Goal: Task Accomplishment & Management: Use online tool/utility

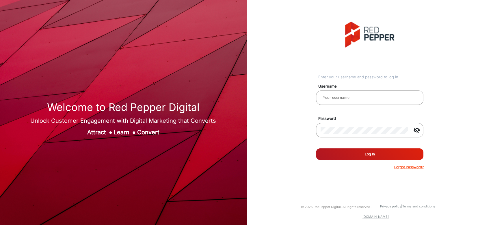
type input "[PERSON_NAME]"
click at [355, 158] on button "Log In" at bounding box center [369, 155] width 107 height 12
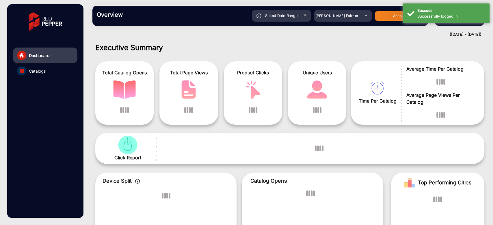
scroll to position [4, 0]
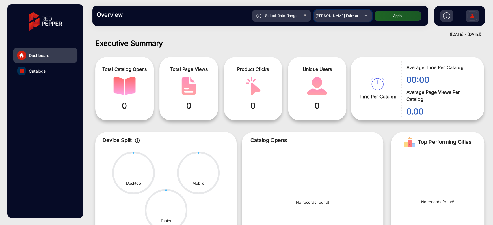
click at [360, 16] on div "[PERSON_NAME] Fairacre Farms" at bounding box center [338, 15] width 46 height 7
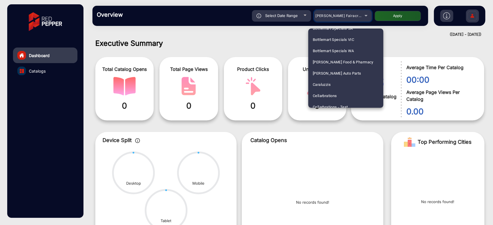
scroll to position [1420, 0]
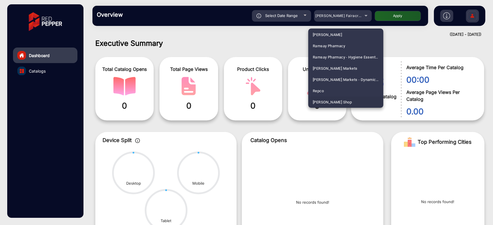
click at [321, 100] on span "[PERSON_NAME] Shop" at bounding box center [331, 102] width 39 height 11
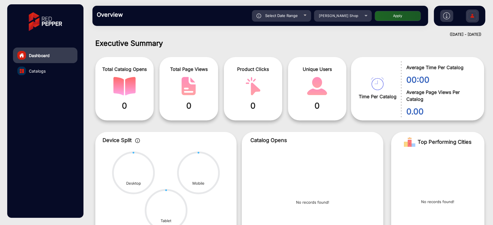
click at [407, 16] on button "Apply" at bounding box center [397, 16] width 46 height 10
type input "[DATE]"
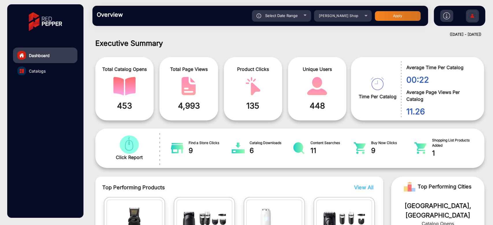
click at [306, 18] on div "Select Date Range" at bounding box center [281, 16] width 59 height 12
type input "[DATE]"
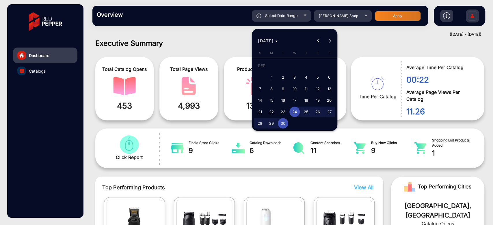
click at [317, 98] on span "19" at bounding box center [317, 100] width 10 height 10
type input "[DATE]"
click at [317, 98] on span "19" at bounding box center [317, 100] width 10 height 10
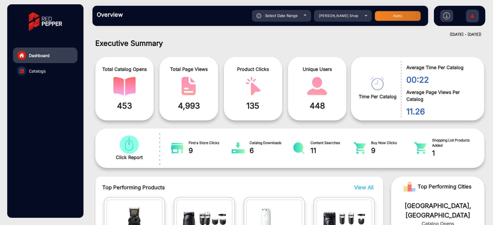
type input "[DATE]"
click at [399, 16] on button "Apply" at bounding box center [397, 16] width 46 height 10
type input "[DATE]"
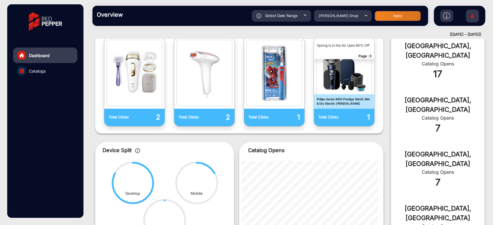
scroll to position [36, 0]
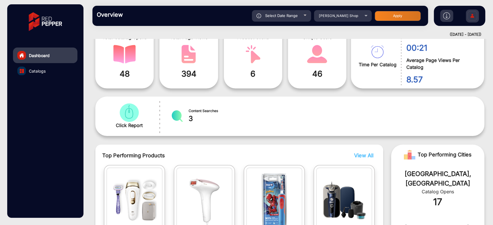
click at [303, 15] on div at bounding box center [304, 15] width 3 height 1
click at [304, 12] on div "Select Date Range" at bounding box center [281, 16] width 59 height 12
type input "[DATE]"
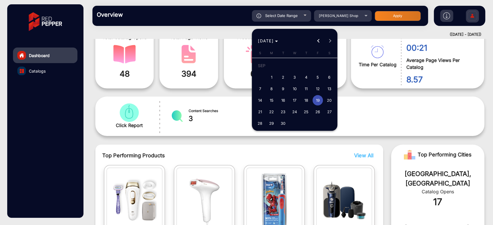
click at [327, 101] on span "20" at bounding box center [329, 100] width 10 height 10
type input "[DATE]"
click at [327, 101] on span "20" at bounding box center [329, 100] width 10 height 10
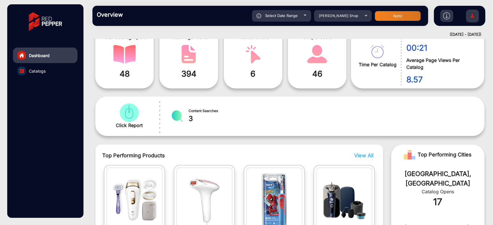
type input "[DATE]"
click at [382, 15] on button "Apply" at bounding box center [397, 16] width 46 height 10
type input "[DATE]"
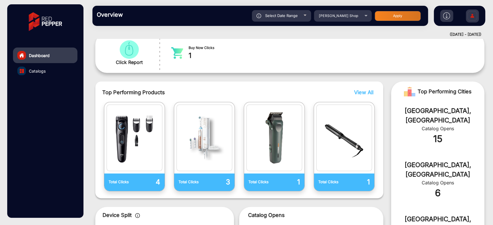
scroll to position [100, 0]
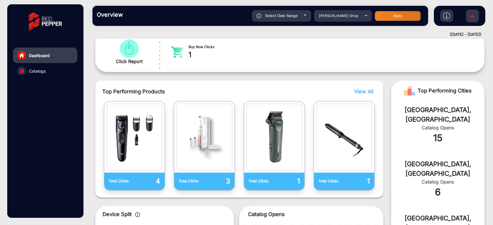
click at [295, 18] on span "Select Date Range" at bounding box center [281, 15] width 33 height 5
type input "[DATE]"
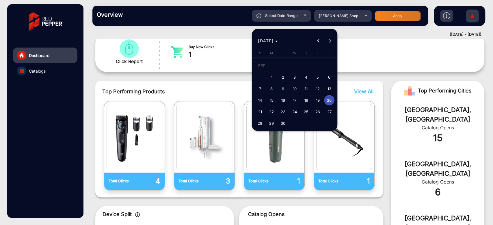
click at [259, 111] on span "21" at bounding box center [259, 112] width 10 height 10
type input "[DATE]"
click at [259, 111] on span "21" at bounding box center [259, 112] width 10 height 10
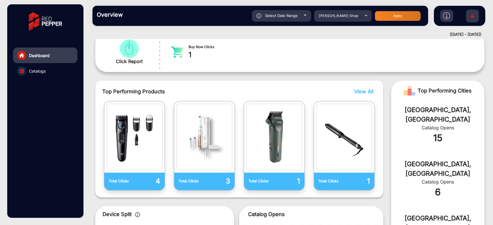
type input "[DATE]"
click at [397, 12] on button "Apply" at bounding box center [397, 16] width 46 height 10
type input "[DATE]"
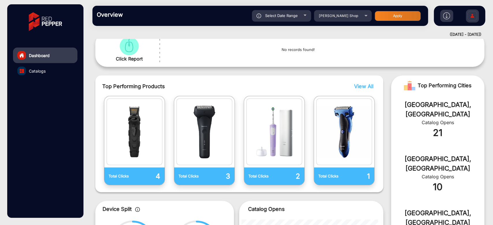
click at [293, 17] on span "Select Date Range" at bounding box center [281, 15] width 33 height 5
type input "[DATE]"
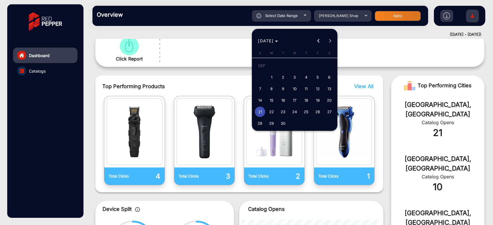
click at [274, 113] on span "22" at bounding box center [271, 112] width 10 height 10
type input "[DATE]"
click at [274, 113] on span "22" at bounding box center [271, 112] width 10 height 10
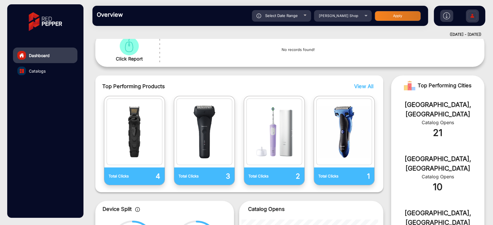
type input "[DATE]"
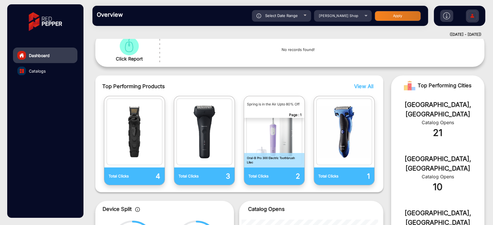
click at [394, 11] on button "Apply" at bounding box center [397, 16] width 46 height 10
type input "[DATE]"
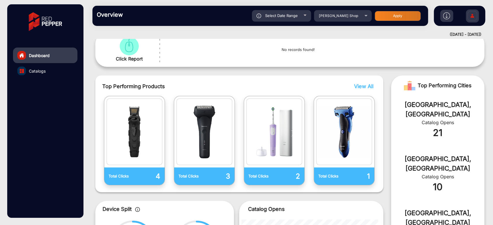
scroll to position [4, 0]
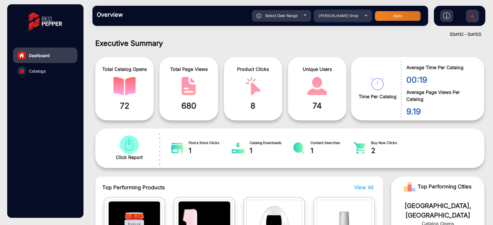
click at [334, 18] on span "[PERSON_NAME] Shop" at bounding box center [338, 16] width 39 height 4
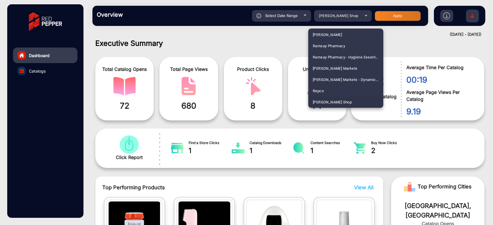
click at [281, 34] on div at bounding box center [246, 112] width 493 height 225
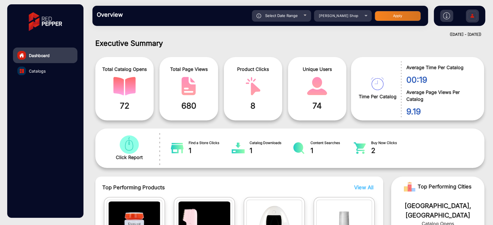
click at [299, 20] on div "Select Date Range" at bounding box center [281, 16] width 59 height 12
type input "[DATE]"
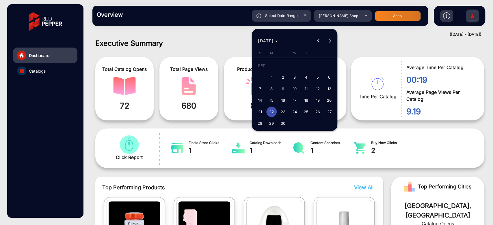
click at [282, 115] on span "23" at bounding box center [283, 112] width 10 height 10
type input "[DATE]"
click at [282, 115] on span "23" at bounding box center [283, 112] width 10 height 10
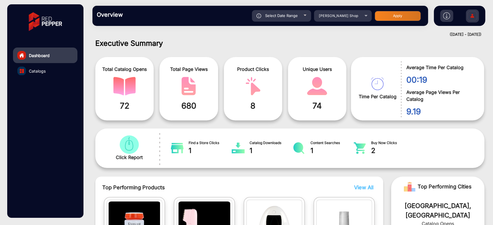
type input "[DATE]"
click at [374, 16] on div "Select Date Range [DATE] [DATE] – [DATE] End date [PERSON_NAME] Shop Apply" at bounding box center [276, 16] width 294 height 12
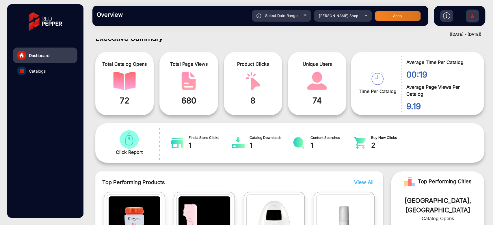
scroll to position [0, 0]
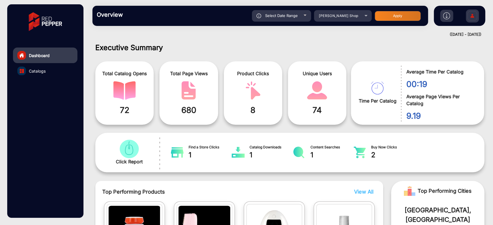
click at [305, 22] on div "Overview Reports Understand what makes your customers tick and learn how they a…" at bounding box center [259, 16] width 335 height 20
click at [305, 20] on div "Select Date Range" at bounding box center [281, 16] width 59 height 12
type input "[DATE]"
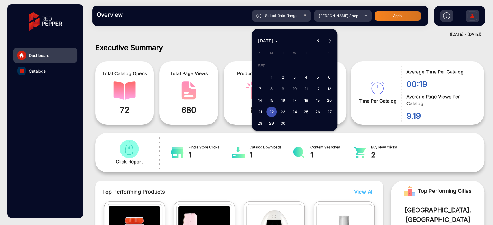
click at [299, 77] on span "3" at bounding box center [294, 77] width 10 height 10
type input "[DATE]"
click at [299, 77] on span "3" at bounding box center [294, 77] width 10 height 10
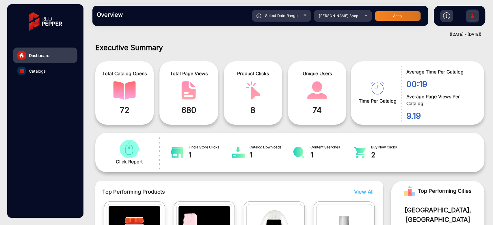
type input "[DATE]"
click at [385, 14] on button "Apply" at bounding box center [397, 16] width 46 height 10
type input "[DATE]"
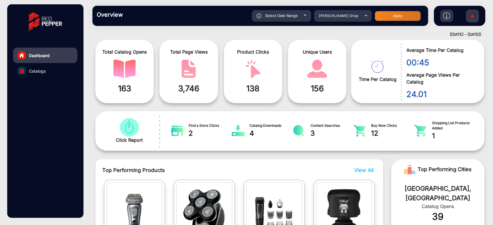
scroll to position [36, 0]
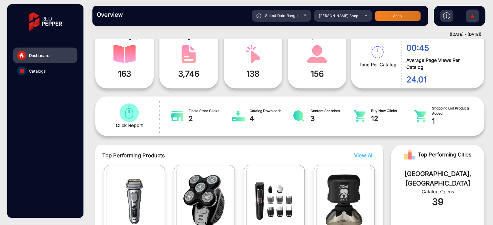
click at [297, 14] on div "Select Date Range" at bounding box center [281, 16] width 59 height 12
type input "[DATE]"
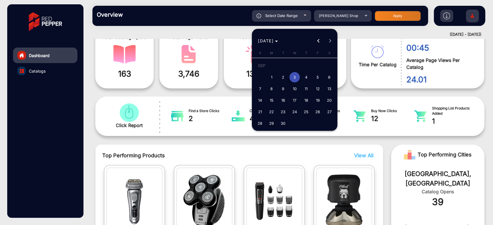
click at [292, 91] on span "10" at bounding box center [294, 89] width 10 height 10
type input "[DATE]"
click at [292, 91] on span "10" at bounding box center [294, 89] width 10 height 10
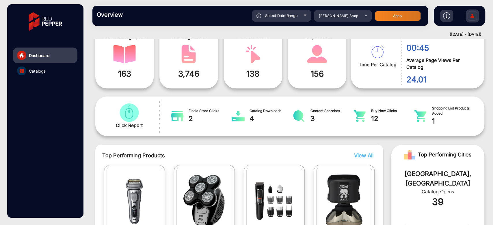
type input "[DATE]"
click at [390, 17] on button "Apply" at bounding box center [397, 16] width 46 height 10
type input "[DATE]"
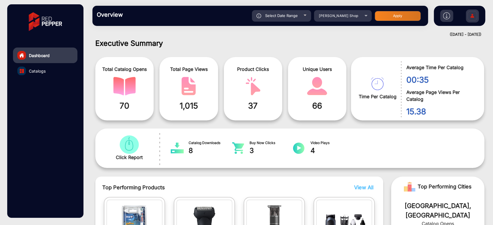
click at [307, 16] on div "Select Date Range" at bounding box center [281, 16] width 59 height 12
type input "[DATE]"
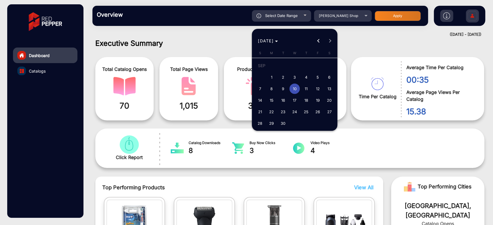
click at [281, 92] on span "9" at bounding box center [283, 89] width 10 height 10
type input "[DATE]"
click at [281, 92] on span "9" at bounding box center [283, 89] width 10 height 10
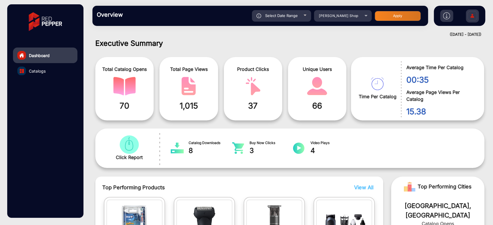
type input "[DATE]"
click at [406, 14] on button "Apply" at bounding box center [397, 16] width 46 height 10
type input "[DATE]"
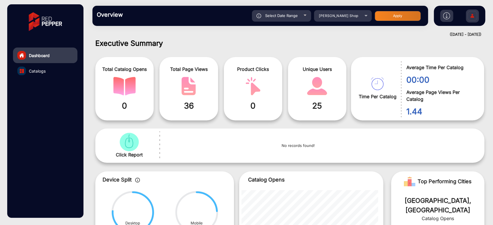
click at [293, 16] on span "Select Date Range" at bounding box center [281, 15] width 33 height 5
type input "[DATE]"
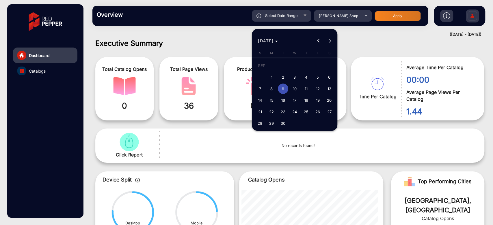
click at [273, 89] on span "8" at bounding box center [271, 89] width 10 height 10
type input "[DATE]"
click at [273, 89] on span "8" at bounding box center [271, 89] width 10 height 10
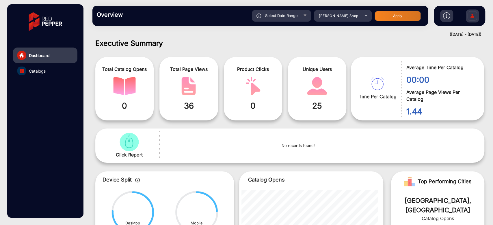
type input "[DATE]"
click at [402, 15] on button "Apply" at bounding box center [397, 16] width 46 height 10
type input "[DATE]"
click at [287, 18] on div "Select Date Range" at bounding box center [281, 16] width 59 height 12
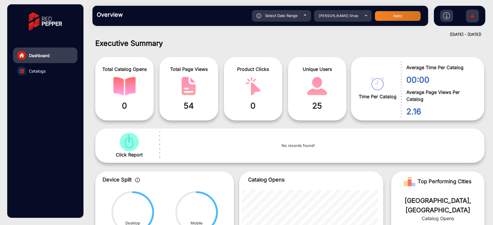
type input "[DATE]"
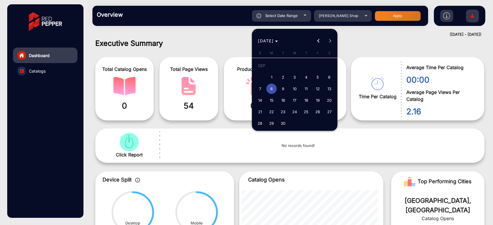
click at [262, 88] on span "7" at bounding box center [259, 89] width 10 height 10
type input "[DATE]"
click at [262, 88] on span "7" at bounding box center [259, 89] width 10 height 10
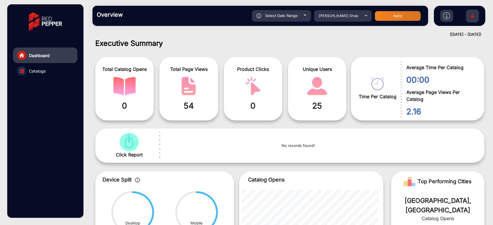
type input "[DATE]"
click at [395, 15] on button "Apply" at bounding box center [397, 16] width 46 height 10
type input "[DATE]"
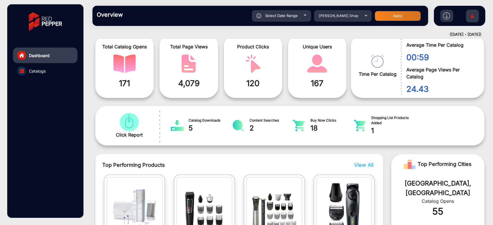
scroll to position [68, 0]
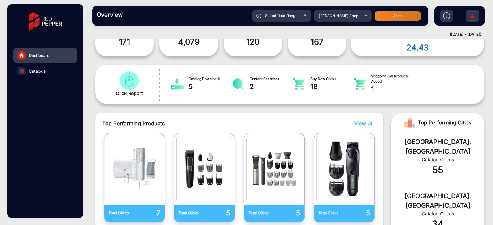
click at [291, 18] on span "Select Date Range" at bounding box center [281, 15] width 33 height 5
type input "[DATE]"
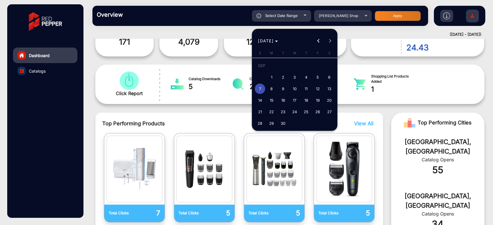
click at [327, 76] on span "6" at bounding box center [329, 77] width 10 height 10
type input "[DATE]"
click at [327, 76] on span "6" at bounding box center [329, 77] width 10 height 10
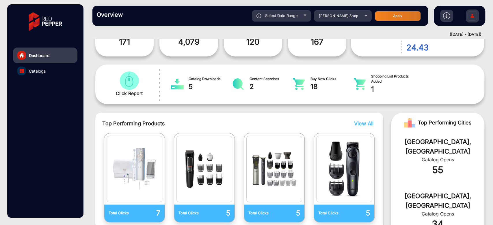
type input "[DATE]"
click at [381, 11] on button "Apply" at bounding box center [397, 16] width 46 height 10
type input "[DATE]"
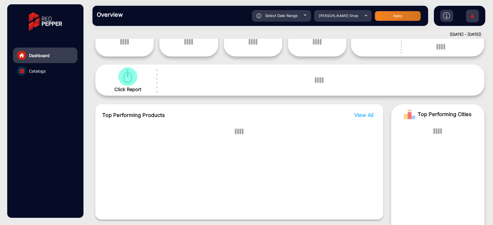
scroll to position [4, 0]
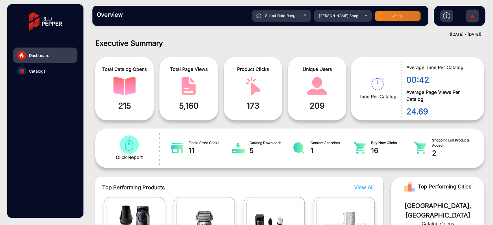
click at [293, 18] on span "Select Date Range" at bounding box center [281, 15] width 33 height 5
type input "[DATE]"
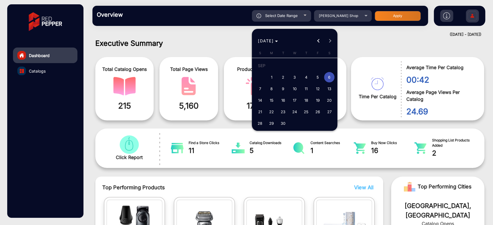
click at [316, 76] on span "5" at bounding box center [317, 77] width 10 height 10
type input "[DATE]"
click at [316, 76] on span "5" at bounding box center [317, 77] width 10 height 10
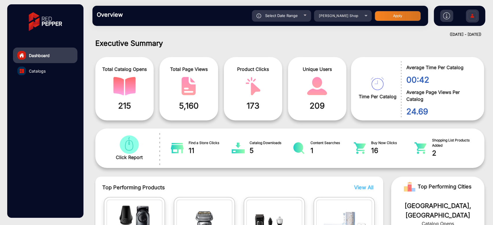
type input "[DATE]"
click at [394, 14] on button "Apply" at bounding box center [397, 16] width 46 height 10
type input "[DATE]"
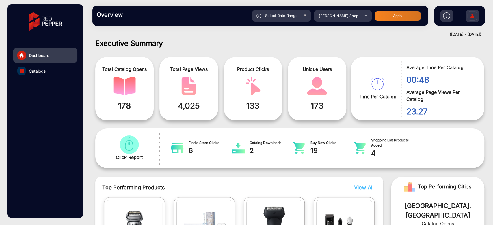
click at [309, 16] on div "Select Date Range" at bounding box center [281, 16] width 59 height 12
type input "[DATE]"
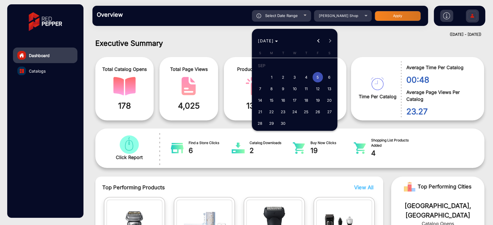
click at [355, 29] on div at bounding box center [246, 112] width 493 height 225
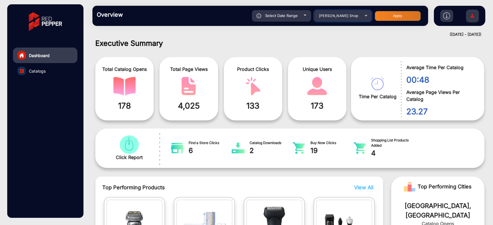
click at [356, 14] on div "[PERSON_NAME] Shop" at bounding box center [338, 15] width 46 height 7
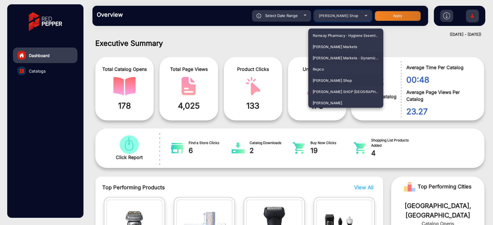
scroll to position [1452, 0]
click at [346, 76] on mat-option "[PERSON_NAME] SHOP [GEOGRAPHIC_DATA]" at bounding box center [345, 81] width 75 height 11
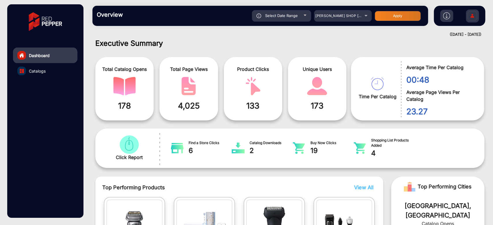
click at [390, 19] on button "Apply" at bounding box center [397, 16] width 46 height 10
type input "[DATE]"
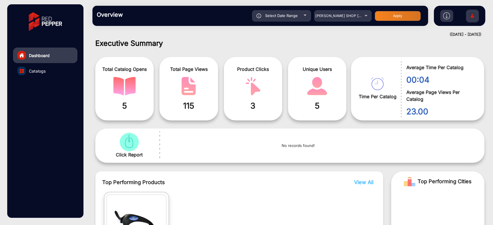
click at [284, 14] on span "Select Date Range" at bounding box center [281, 15] width 33 height 5
type input "[DATE]"
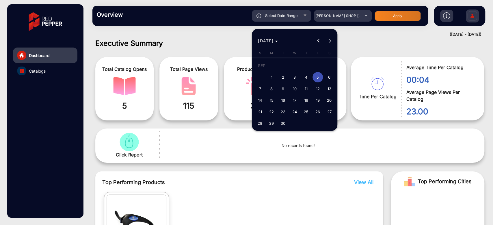
click at [302, 76] on span "4" at bounding box center [306, 77] width 10 height 10
type input "[DATE]"
click at [302, 75] on span "4" at bounding box center [306, 77] width 10 height 10
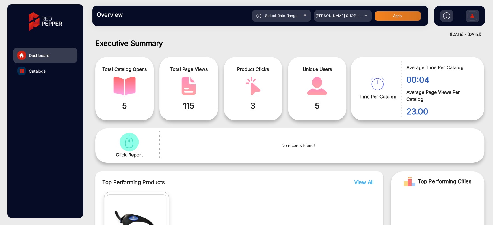
type input "[DATE]"
click at [402, 12] on button "Apply" at bounding box center [397, 16] width 46 height 10
type input "[DATE]"
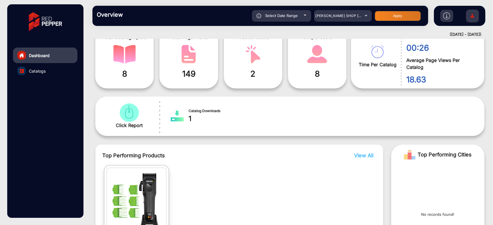
scroll to position [68, 0]
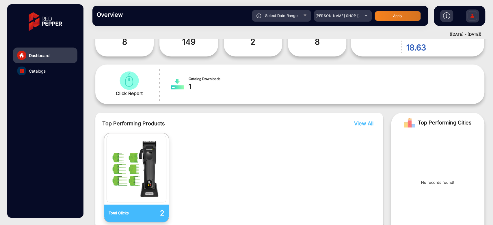
click at [294, 13] on span "Select Date Range" at bounding box center [281, 15] width 33 height 5
type input "[DATE]"
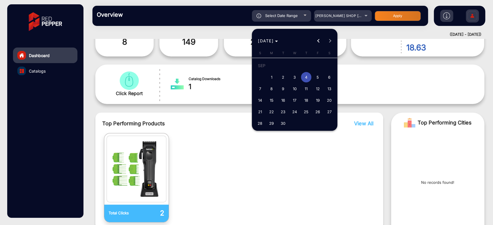
click at [256, 87] on span "7" at bounding box center [259, 89] width 10 height 10
type input "[DATE]"
click at [256, 87] on span "7" at bounding box center [259, 89] width 10 height 10
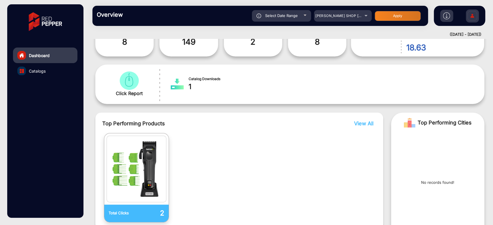
type input "[DATE]"
click at [399, 17] on button "Apply" at bounding box center [397, 16] width 46 height 10
type input "[DATE]"
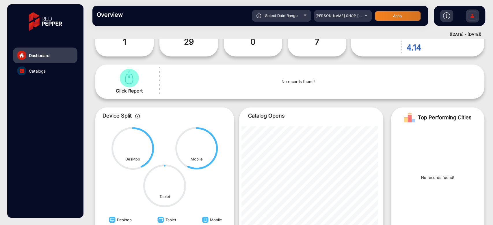
click at [302, 18] on div "Select Date Range" at bounding box center [281, 16] width 59 height 12
type input "[DATE]"
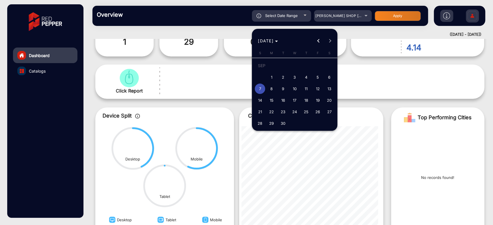
click at [276, 89] on button "8" at bounding box center [271, 89] width 12 height 12
type input "[DATE]"
click at [276, 89] on button "8" at bounding box center [271, 89] width 12 height 12
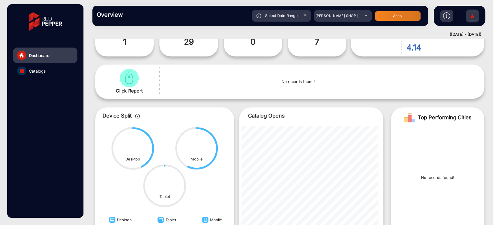
type input "[DATE]"
click at [396, 14] on button "Apply" at bounding box center [397, 16] width 46 height 10
type input "[DATE]"
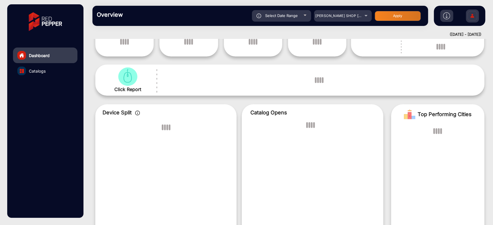
scroll to position [4, 0]
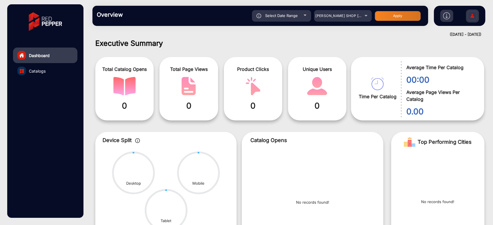
click at [300, 17] on div "Select Date Range" at bounding box center [281, 16] width 59 height 12
type input "[DATE]"
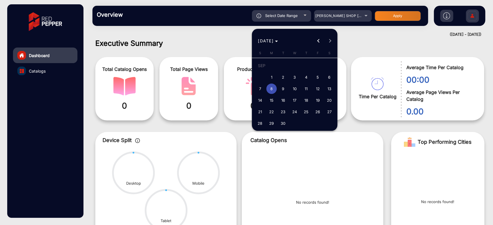
click at [285, 86] on span "9" at bounding box center [283, 89] width 10 height 10
type input "[DATE]"
click at [285, 86] on span "9" at bounding box center [283, 89] width 10 height 10
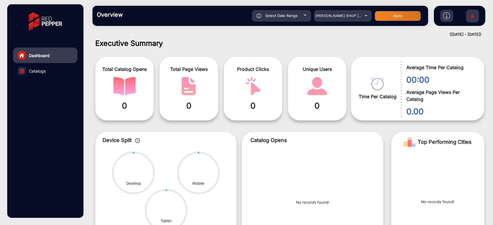
type input "[DATE]"
click at [393, 5] on div "Overview Reports Understand what makes your customers tick and learn how they a…" at bounding box center [290, 16] width 406 height 32
click at [393, 16] on button "Apply" at bounding box center [397, 16] width 46 height 10
type input "[DATE]"
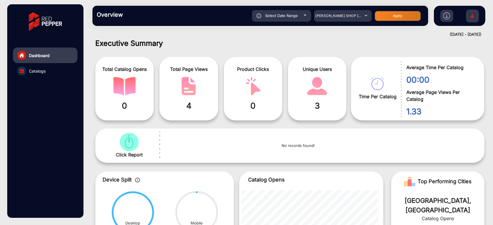
click at [300, 20] on div "Select Date Range" at bounding box center [281, 16] width 59 height 12
type input "[DATE]"
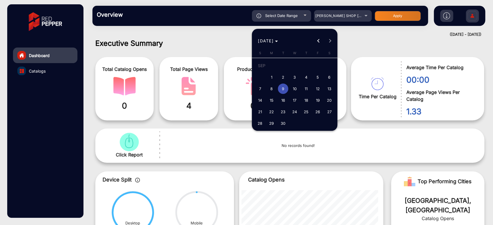
click at [298, 80] on button "3" at bounding box center [295, 78] width 12 height 12
type input "[DATE]"
click at [296, 90] on span "10" at bounding box center [294, 89] width 10 height 10
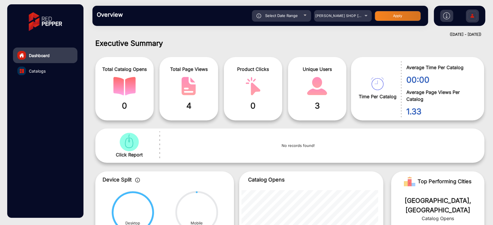
type input "[DATE]"
click at [390, 15] on button "Apply" at bounding box center [397, 16] width 46 height 10
type input "[DATE]"
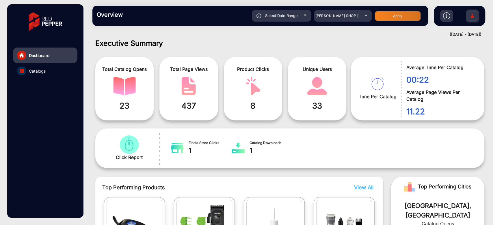
click at [287, 14] on span "Select Date Range" at bounding box center [281, 15] width 33 height 5
type input "[DATE]"
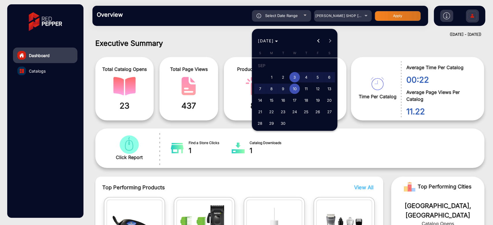
click at [304, 91] on span "11" at bounding box center [306, 89] width 10 height 10
type input "[DATE]"
click at [304, 91] on span "11" at bounding box center [306, 89] width 10 height 10
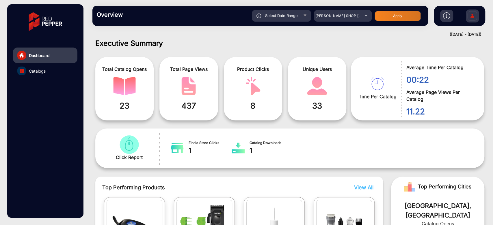
type input "[DATE]"
click at [383, 15] on button "Apply" at bounding box center [397, 16] width 46 height 10
type input "[DATE]"
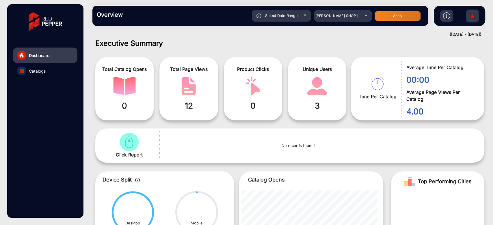
click at [304, 13] on div "Select Date Range" at bounding box center [281, 16] width 59 height 12
type input "[DATE]"
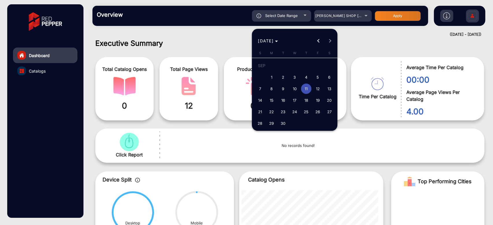
click at [315, 87] on span "12" at bounding box center [317, 89] width 10 height 10
type input "[DATE]"
click at [315, 87] on span "12" at bounding box center [317, 89] width 10 height 10
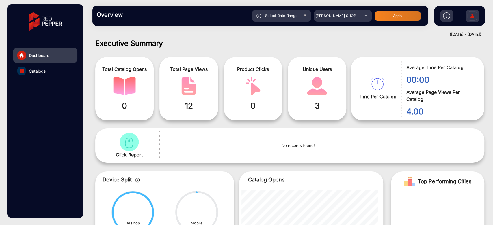
type input "[DATE]"
click at [396, 10] on div "Select Date Range [DATE] [DATE] – [DATE] End date [PERSON_NAME] SHOP NZ Apply" at bounding box center [276, 16] width 294 height 12
click at [396, 19] on button "Apply" at bounding box center [397, 16] width 46 height 10
type input "[DATE]"
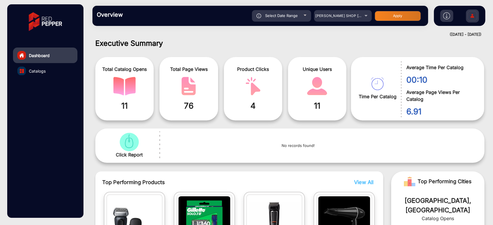
click at [289, 12] on div "Select Date Range" at bounding box center [281, 16] width 59 height 12
type input "[DATE]"
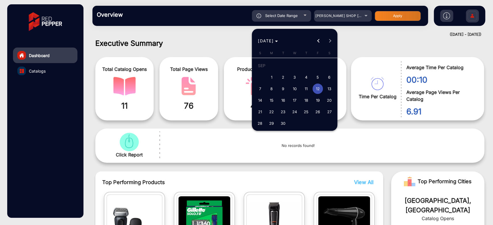
click at [261, 99] on span "14" at bounding box center [259, 100] width 10 height 10
type input "[DATE]"
click at [261, 99] on span "14" at bounding box center [259, 100] width 10 height 10
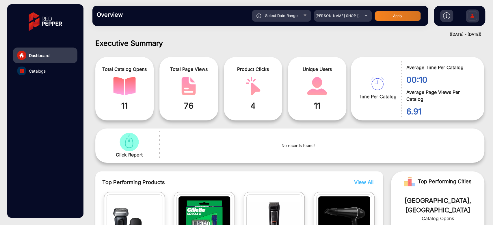
type input "[DATE]"
click at [395, 18] on button "Apply" at bounding box center [397, 16] width 46 height 10
type input "[DATE]"
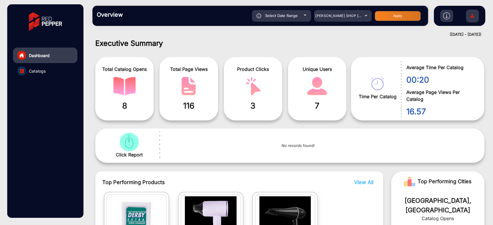
click at [306, 20] on div "Select Date Range" at bounding box center [281, 16] width 59 height 12
type input "[DATE]"
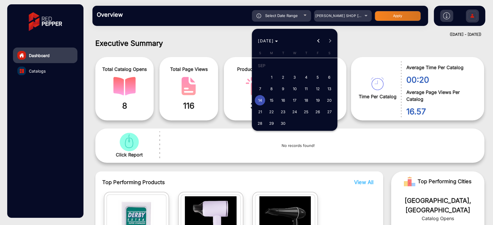
click at [272, 99] on span "15" at bounding box center [271, 100] width 10 height 10
type input "[DATE]"
click at [272, 99] on span "15" at bounding box center [271, 100] width 10 height 10
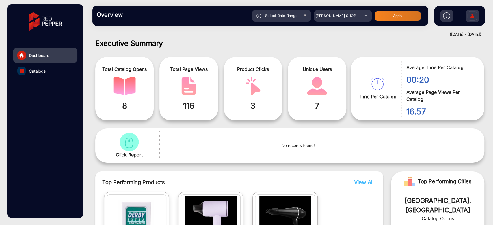
type input "[DATE]"
click at [389, 16] on button "Apply" at bounding box center [397, 16] width 46 height 10
type input "[DATE]"
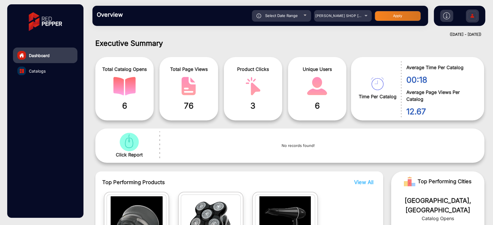
click at [303, 19] on div "Select Date Range" at bounding box center [281, 16] width 59 height 12
type input "[DATE]"
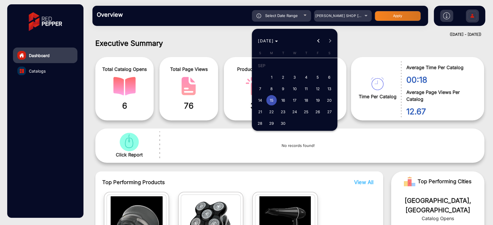
click at [324, 91] on span "13" at bounding box center [329, 89] width 10 height 10
type input "[DATE]"
click at [324, 91] on span "13" at bounding box center [329, 89] width 10 height 10
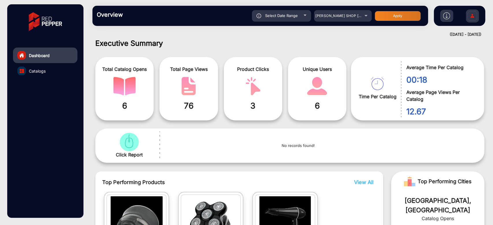
type input "[DATE]"
click at [379, 19] on button "Apply" at bounding box center [397, 16] width 46 height 10
type input "[DATE]"
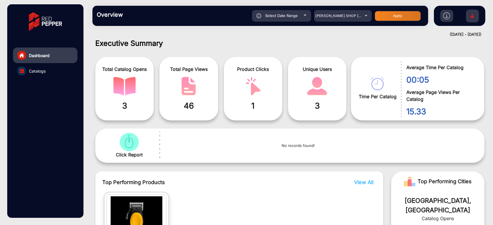
click at [285, 16] on span "Select Date Range" at bounding box center [281, 15] width 33 height 5
type input "[DATE]"
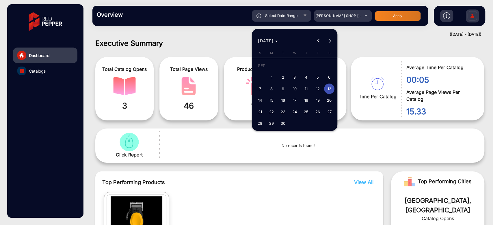
click at [317, 104] on span "19" at bounding box center [317, 100] width 10 height 10
type input "[DATE]"
click at [317, 104] on span "19" at bounding box center [317, 100] width 10 height 10
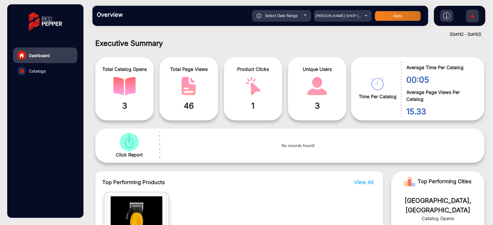
type input "[DATE]"
click at [381, 13] on button "Apply" at bounding box center [397, 16] width 46 height 10
type input "[DATE]"
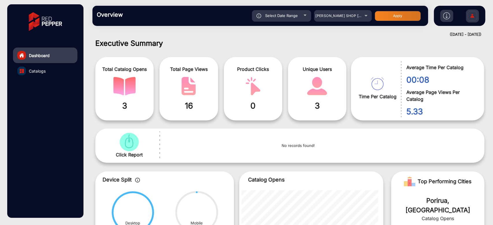
click at [294, 20] on div "Select Date Range" at bounding box center [281, 16] width 59 height 12
type input "[DATE]"
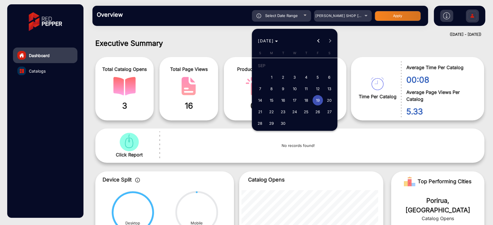
click at [323, 99] on button "20" at bounding box center [329, 101] width 12 height 12
type input "[DATE]"
click at [324, 99] on span "20" at bounding box center [329, 100] width 10 height 10
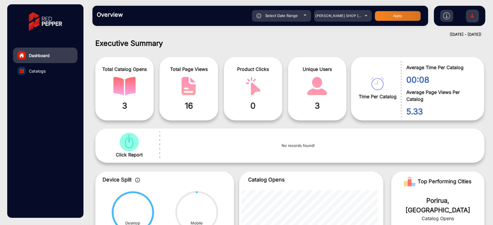
type input "[DATE]"
click at [385, 14] on button "Apply" at bounding box center [397, 16] width 46 height 10
type input "[DATE]"
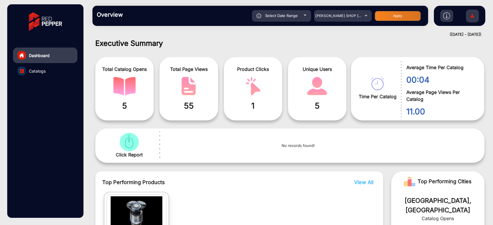
click at [297, 12] on div "Select Date Range" at bounding box center [281, 16] width 59 height 12
type input "[DATE]"
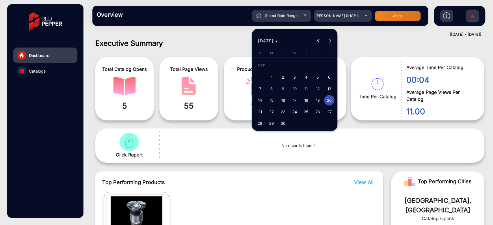
click at [263, 113] on span "21" at bounding box center [259, 112] width 10 height 10
type input "[DATE]"
click at [263, 113] on span "21" at bounding box center [259, 112] width 10 height 10
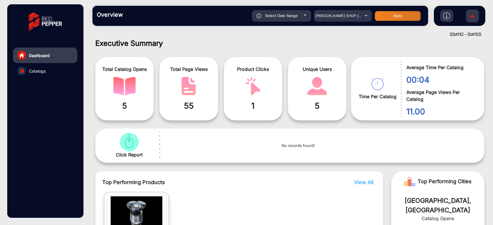
type input "[DATE]"
click at [389, 13] on button "Apply" at bounding box center [397, 16] width 46 height 10
type input "[DATE]"
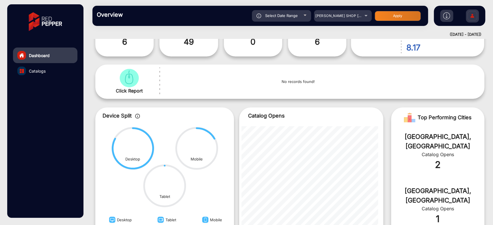
scroll to position [36, 0]
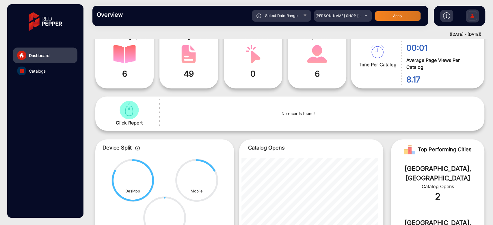
click at [285, 16] on span "Select Date Range" at bounding box center [281, 15] width 33 height 5
type input "[DATE]"
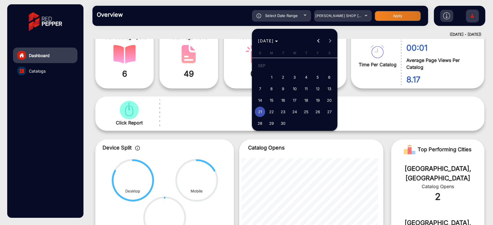
click at [270, 115] on span "22" at bounding box center [271, 112] width 10 height 10
type input "[DATE]"
click at [270, 115] on span "22" at bounding box center [271, 112] width 10 height 10
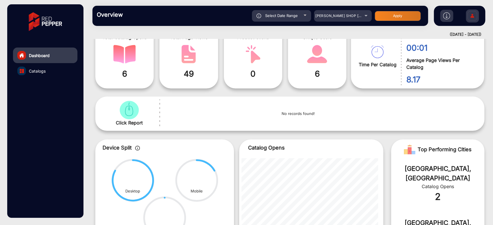
type input "[DATE]"
click at [386, 21] on div "Select Date Range [DATE] [DATE] – [DATE] End date [PERSON_NAME] SHOP NZ Apply" at bounding box center [276, 16] width 294 height 12
click at [387, 18] on button "Apply" at bounding box center [397, 16] width 46 height 10
type input "[DATE]"
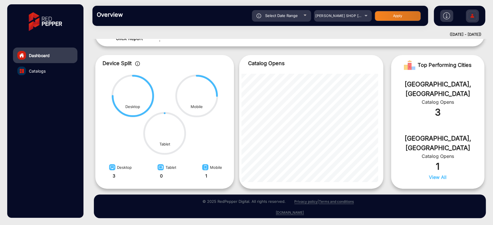
scroll to position [25, 0]
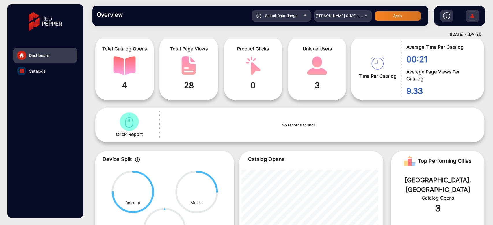
click at [304, 18] on div "Select Date Range" at bounding box center [281, 16] width 59 height 12
type input "[DATE]"
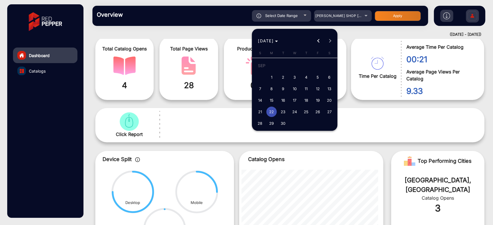
click at [282, 110] on span "23" at bounding box center [283, 112] width 10 height 10
type input "[DATE]"
click at [282, 110] on span "23" at bounding box center [283, 112] width 10 height 10
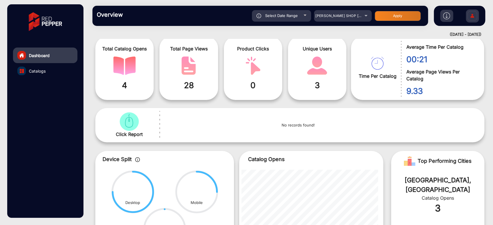
type input "[DATE]"
click at [302, 16] on div "Select Date Range" at bounding box center [281, 16] width 59 height 12
type input "[DATE]"
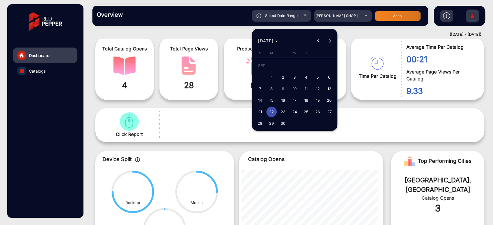
click at [259, 91] on span "7" at bounding box center [259, 89] width 10 height 10
type input "[DATE]"
click at [259, 91] on span "7" at bounding box center [259, 89] width 10 height 10
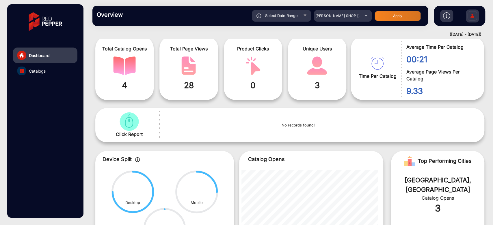
type input "[DATE]"
click at [409, 15] on button "Apply" at bounding box center [397, 16] width 46 height 10
type input "[DATE]"
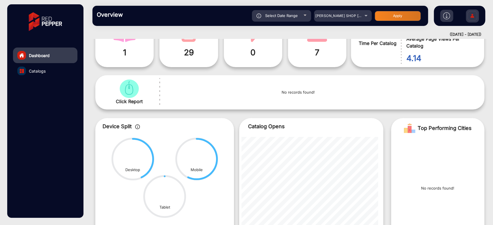
scroll to position [68, 0]
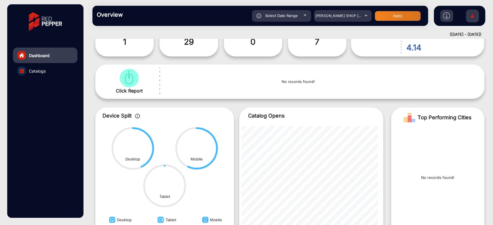
click at [288, 16] on span "Select Date Range" at bounding box center [281, 15] width 33 height 5
type input "[DATE]"
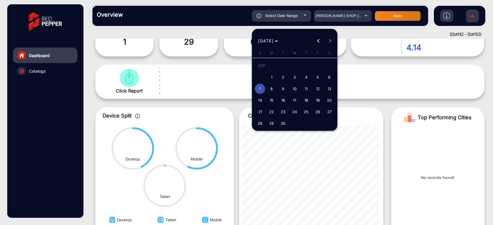
click at [271, 76] on span "1" at bounding box center [271, 77] width 10 height 10
type input "[DATE]"
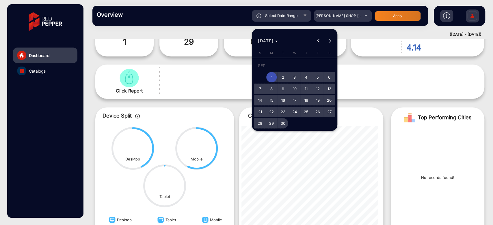
click at [285, 119] on span "30" at bounding box center [283, 123] width 10 height 10
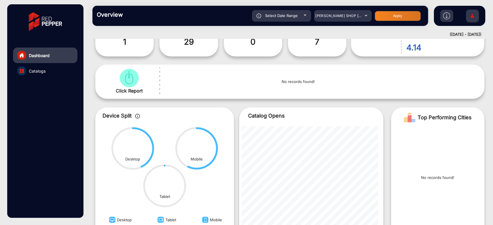
type input "[DATE]"
click at [391, 14] on button "Apply" at bounding box center [397, 16] width 46 height 10
type input "[DATE]"
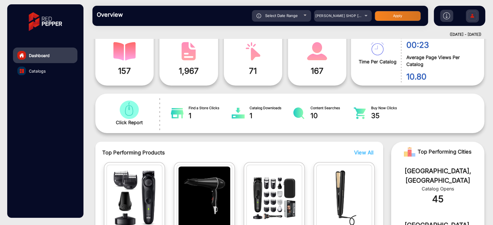
scroll to position [0, 0]
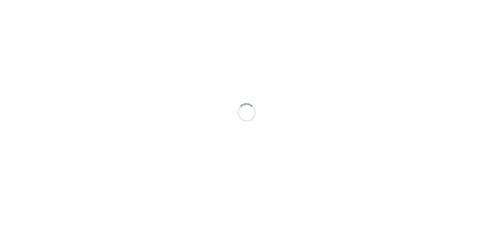
scroll to position [4, 0]
